Goal: Navigation & Orientation: Find specific page/section

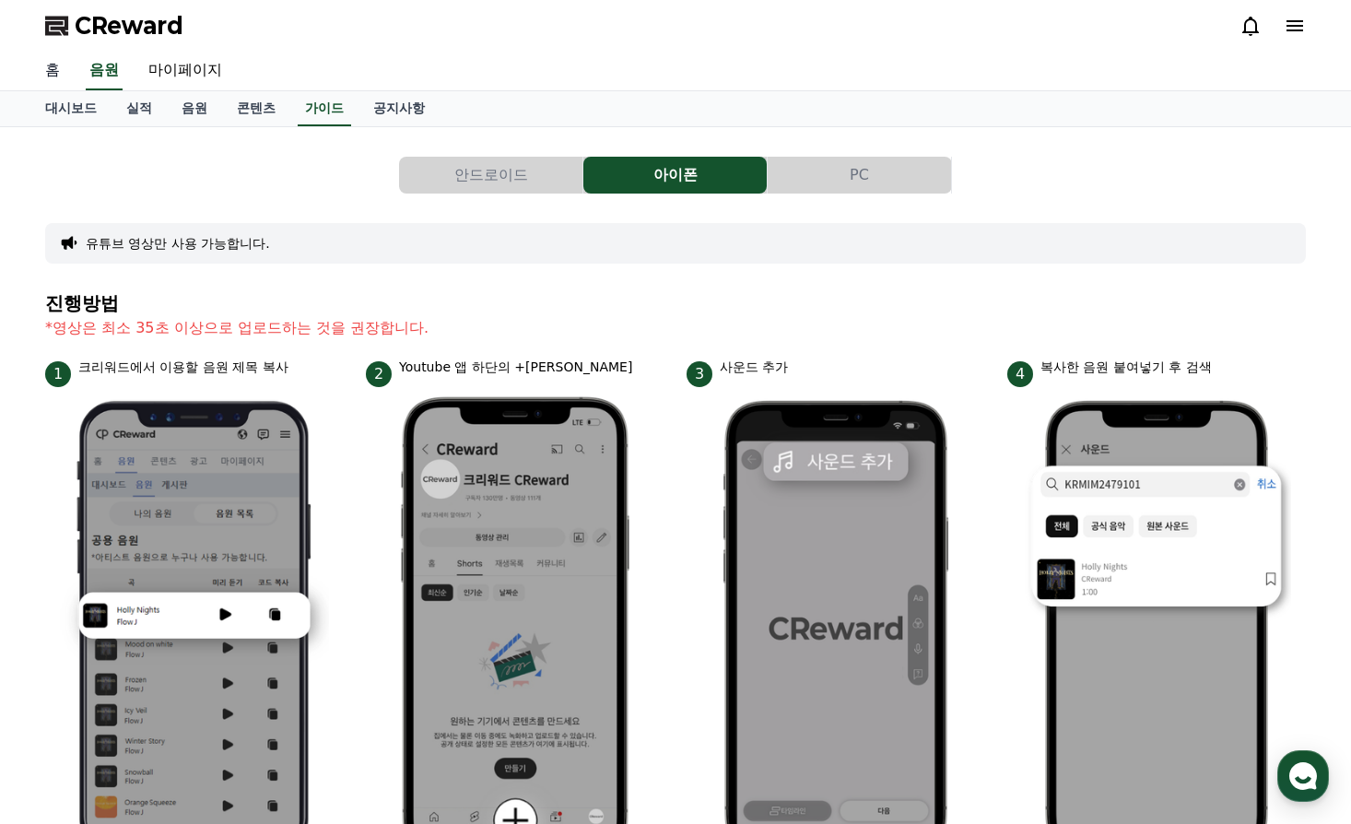
click at [38, 53] on link "홈" at bounding box center [52, 71] width 44 height 39
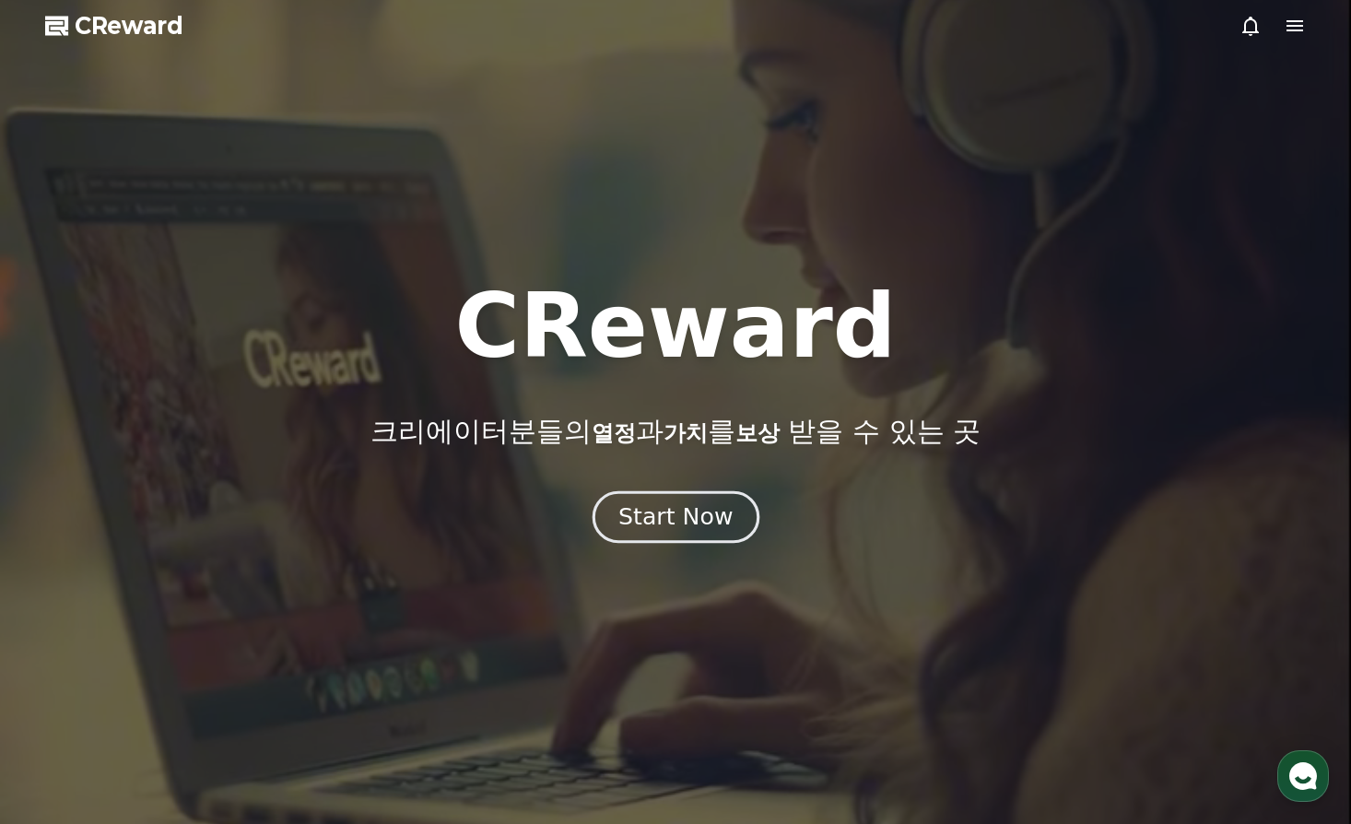
click at [676, 516] on div "Start Now" at bounding box center [675, 516] width 114 height 31
